Goal: Find contact information: Find contact information

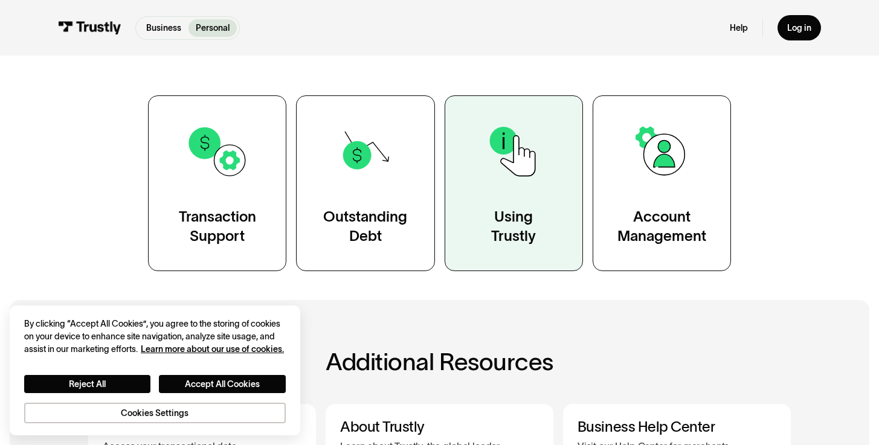
scroll to position [167, 0]
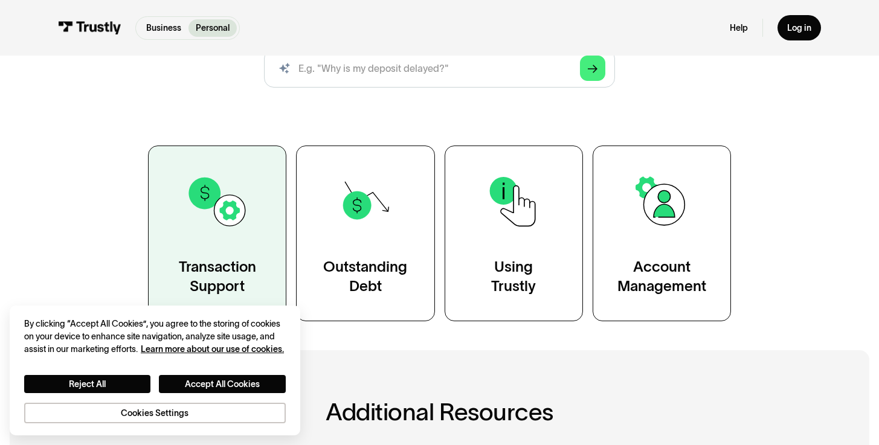
click at [280, 216] on link "Transaction Support" at bounding box center [217, 233] width 138 height 175
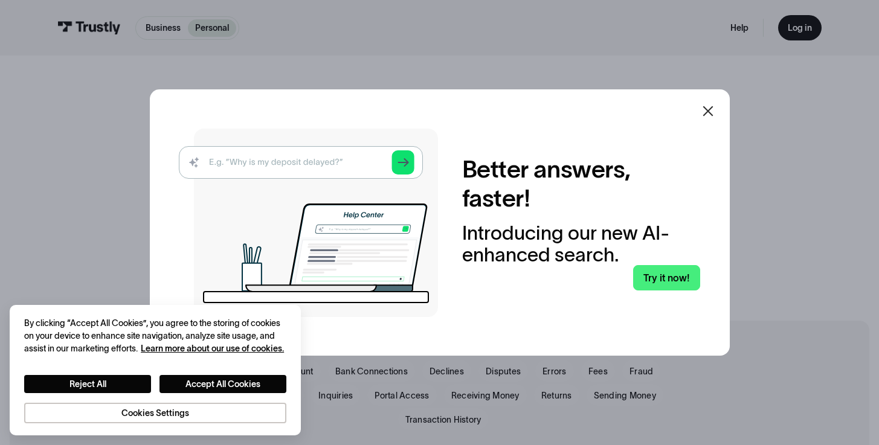
click at [707, 109] on icon at bounding box center [708, 111] width 15 height 15
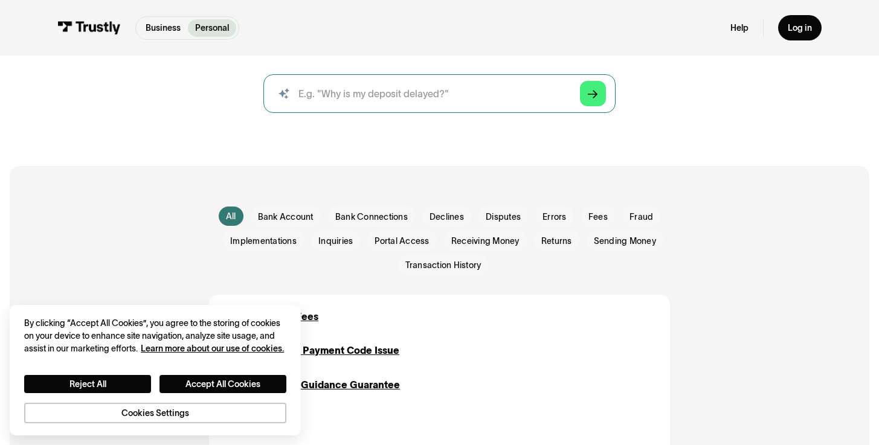
scroll to position [158, 0]
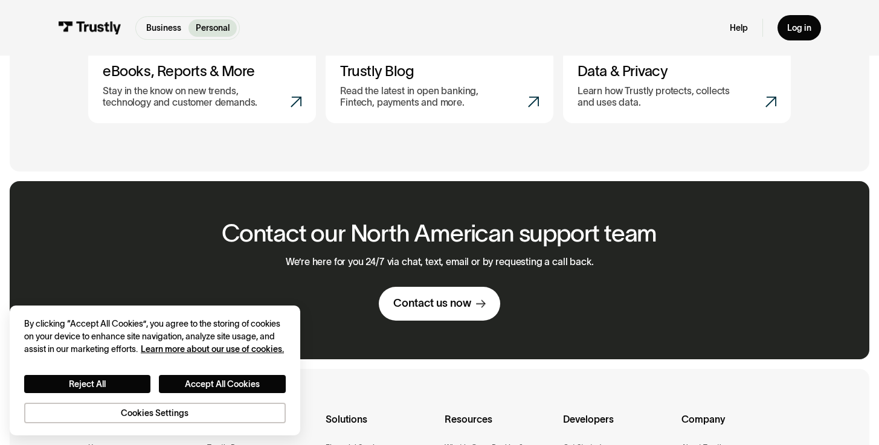
scroll to position [696, 0]
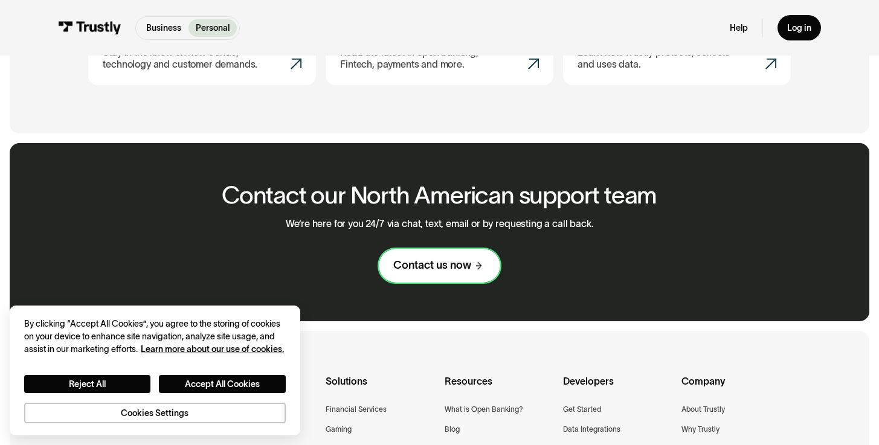
click at [413, 268] on div "Contact us now" at bounding box center [432, 266] width 78 height 14
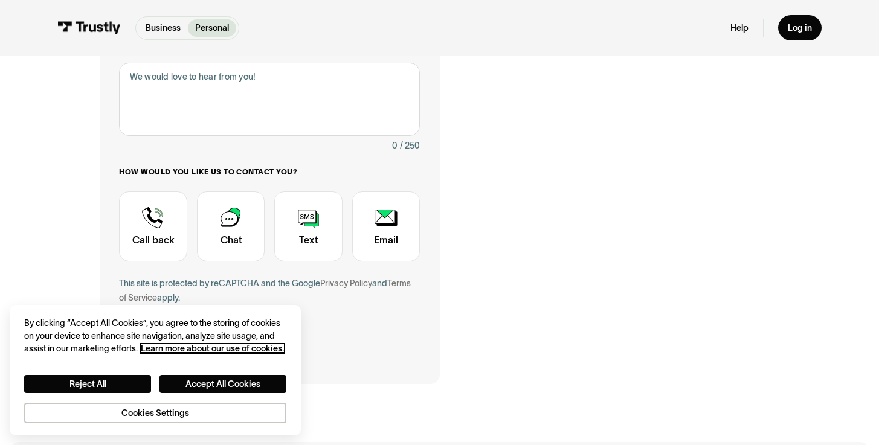
scroll to position [252, 0]
